Goal: Task Accomplishment & Management: Manage account settings

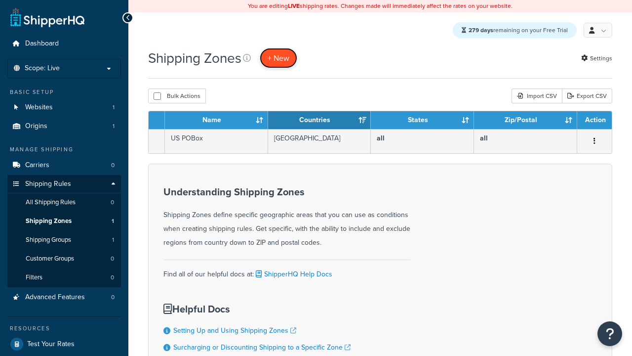
click at [280, 58] on span "+ New" at bounding box center [279, 57] width 22 height 11
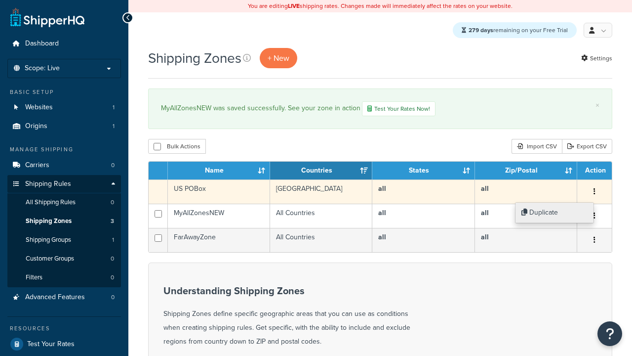
click at [554, 212] on link "Duplicate" at bounding box center [555, 213] width 78 height 20
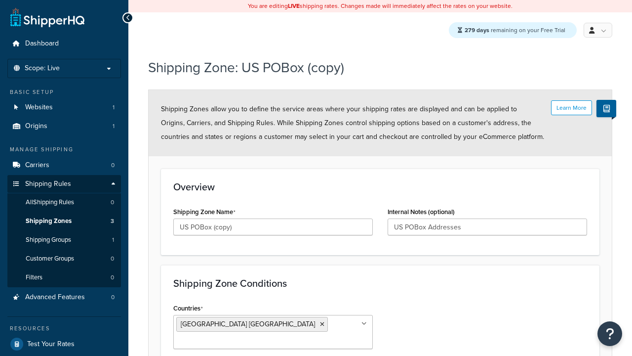
scroll to position [111, 0]
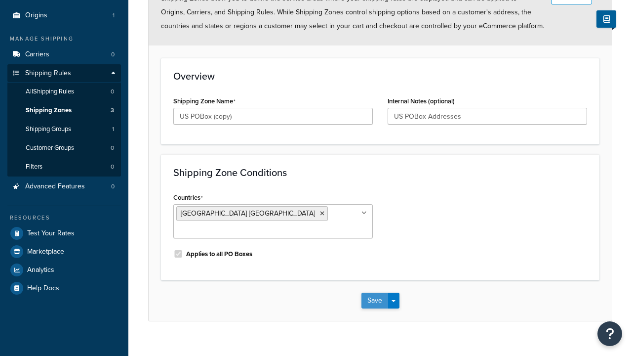
click at [374, 292] on button "Save" at bounding box center [375, 300] width 27 height 16
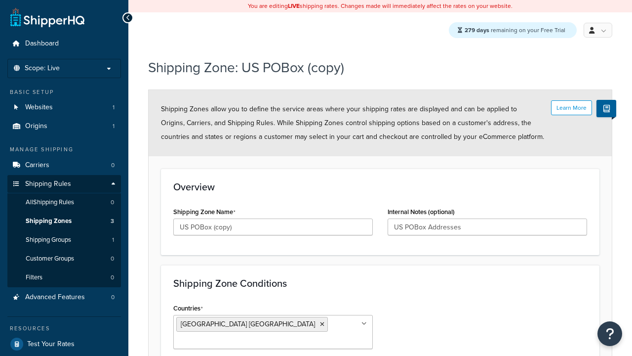
scroll to position [0, 0]
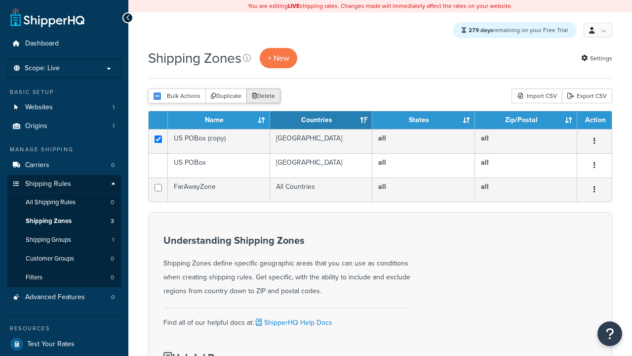
click at [263, 97] on button "Delete" at bounding box center [263, 95] width 34 height 15
